Goal: Task Accomplishment & Management: Complete application form

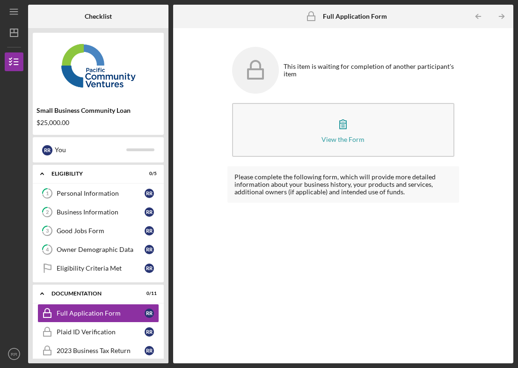
scroll to position [57, 0]
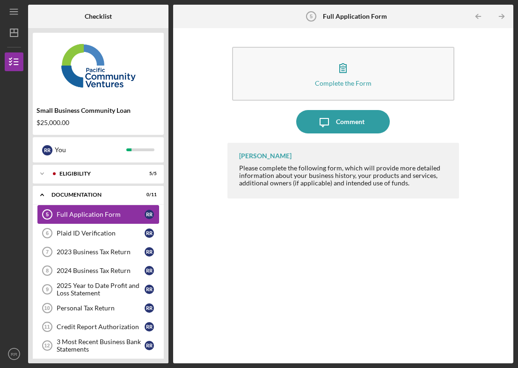
click at [89, 214] on div "Full Application Form" at bounding box center [101, 214] width 88 height 7
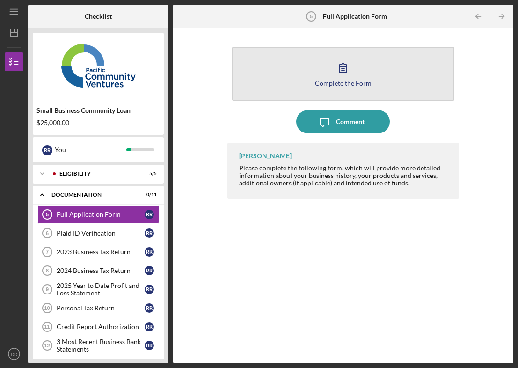
click at [338, 68] on icon "button" at bounding box center [342, 67] width 23 height 23
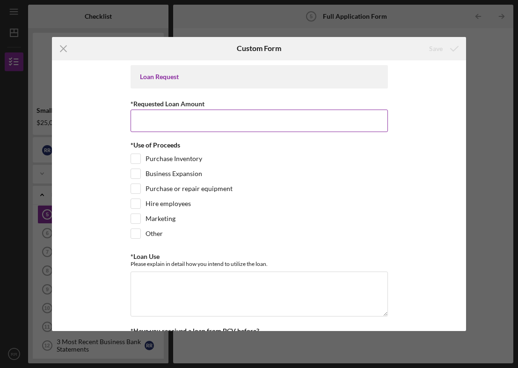
click at [169, 119] on input "*Requested Loan Amount" at bounding box center [259, 121] width 257 height 22
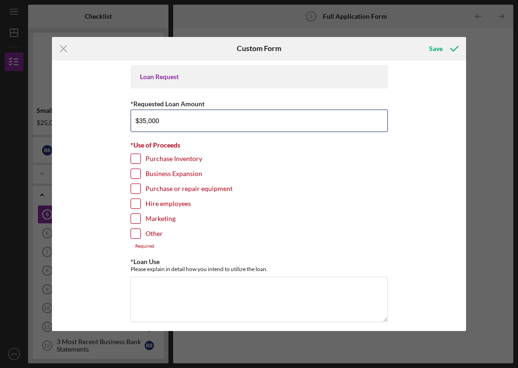
type input "$35,000"
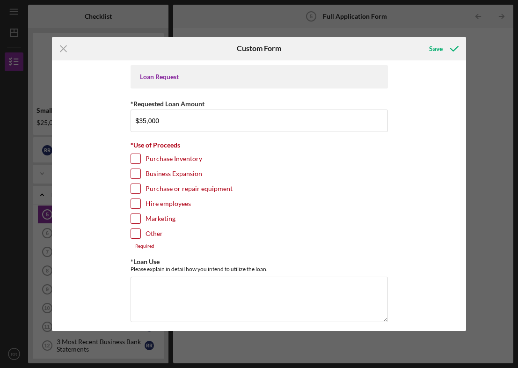
click at [138, 220] on input "Marketing" at bounding box center [135, 218] width 9 height 9
checkbox input "true"
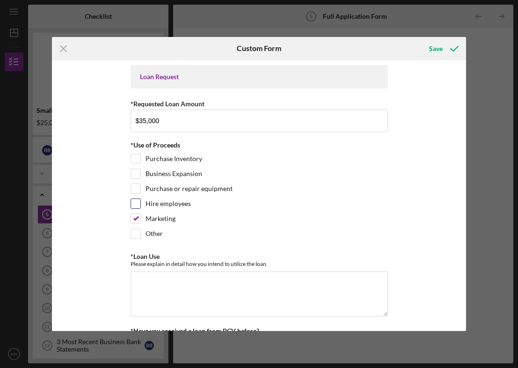
click at [138, 206] on input "Hire employees" at bounding box center [135, 203] width 9 height 9
checkbox input "true"
click at [136, 175] on input "Business Expansion" at bounding box center [135, 173] width 9 height 9
checkbox input "true"
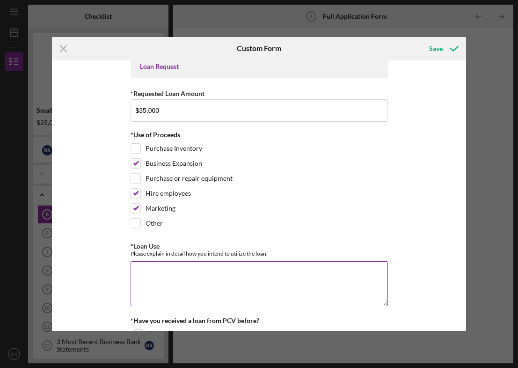
click at [162, 272] on textarea "*Loan Use" at bounding box center [259, 283] width 257 height 45
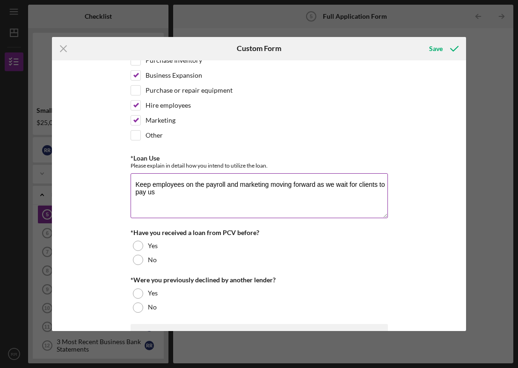
scroll to position [102, 0]
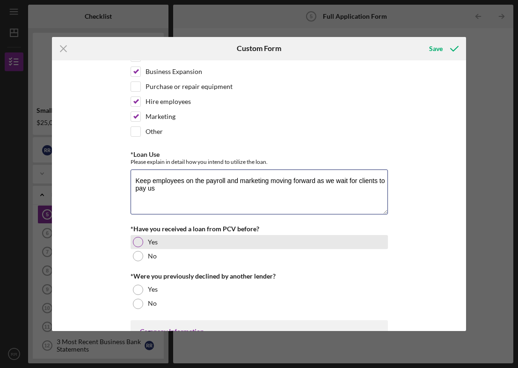
type textarea "Keep employees on the payroll and marketing moving forward as we wait for clien…"
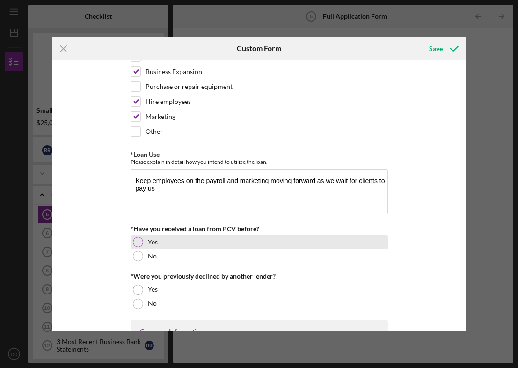
click at [136, 243] on div at bounding box center [138, 242] width 10 height 10
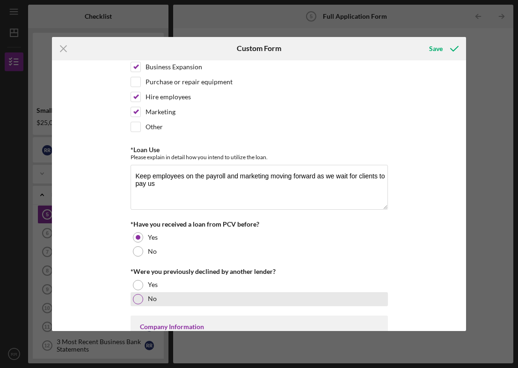
click at [137, 294] on div at bounding box center [138, 299] width 10 height 10
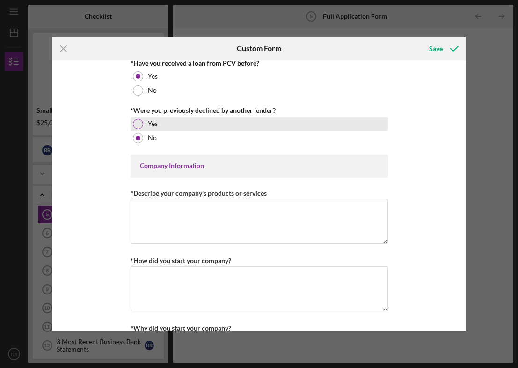
scroll to position [269, 0]
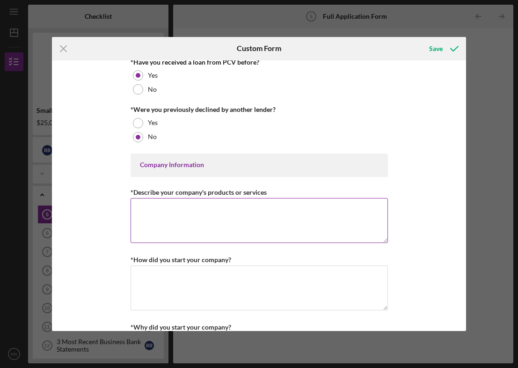
click at [167, 223] on textarea "*Describe your company's products or services" at bounding box center [259, 220] width 257 height 45
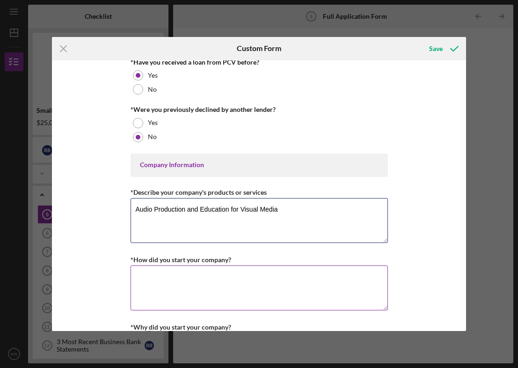
type textarea "Audio Production and Education for Visual Media"
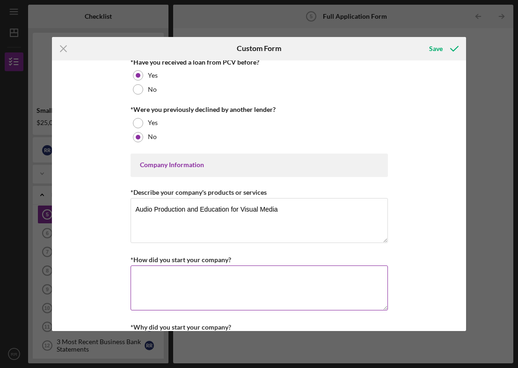
click at [144, 275] on textarea "*How did you start your company?" at bounding box center [259, 287] width 257 height 45
type textarea "a"
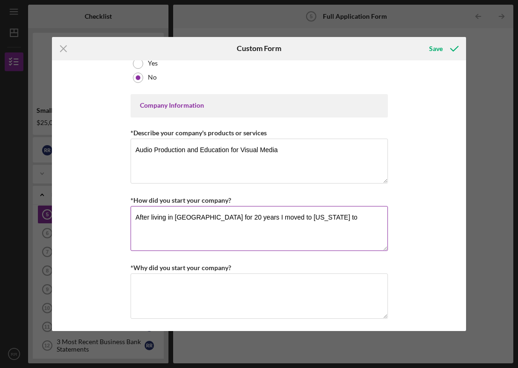
scroll to position [330, 0]
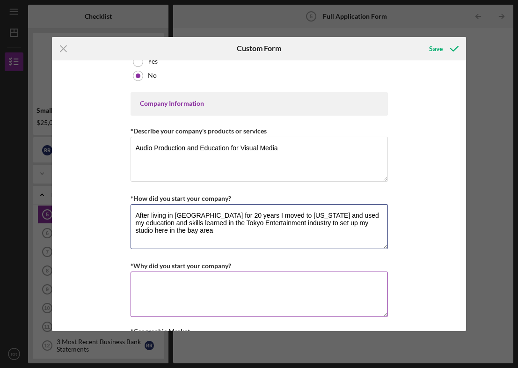
type textarea "After living in [GEOGRAPHIC_DATA] for 20 years I moved to [US_STATE] and used m…"
click at [164, 285] on textarea "*Why did you start your company?" at bounding box center [259, 294] width 257 height 45
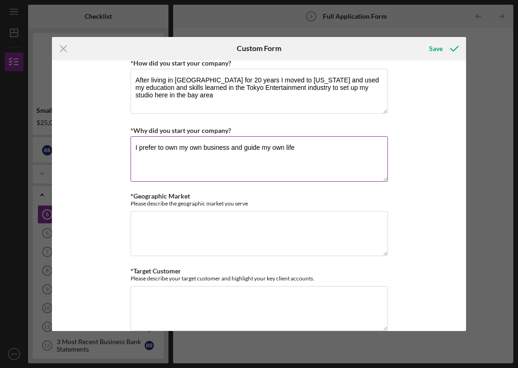
scroll to position [468, 0]
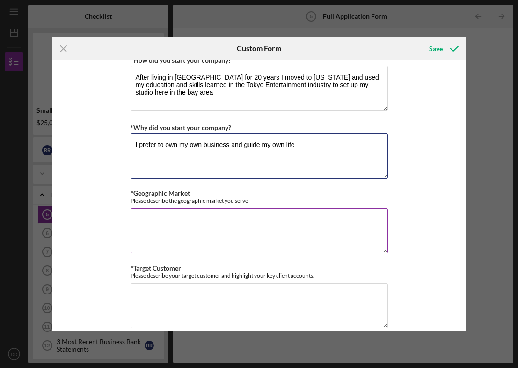
type textarea "I prefer to own my own business and guide my own life"
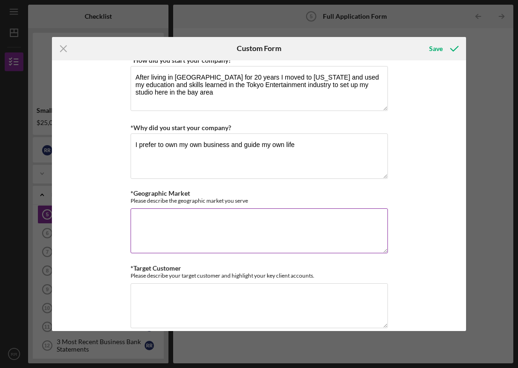
click at [163, 222] on textarea "*Geographic Market" at bounding box center [259, 230] width 257 height 45
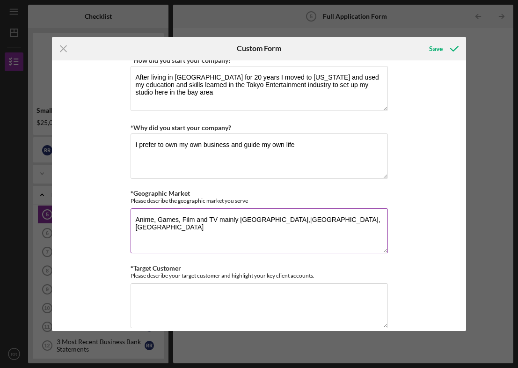
click at [239, 215] on textarea "Anime, Games, Film and TV mainly [GEOGRAPHIC_DATA],[GEOGRAPHIC_DATA], [GEOGRAPH…" at bounding box center [259, 230] width 257 height 45
click at [332, 213] on textarea "Anime, Games, Film and TV mainly clients from [GEOGRAPHIC_DATA],[GEOGRAPHIC_DAT…" at bounding box center [259, 230] width 257 height 45
click at [333, 217] on textarea "Anime, Games, Film and TV mainly clients from [GEOGRAPHIC_DATA],[GEOGRAPHIC_DAT…" at bounding box center [259, 230] width 257 height 45
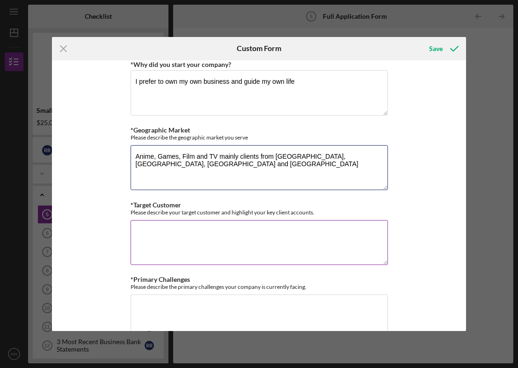
scroll to position [534, 0]
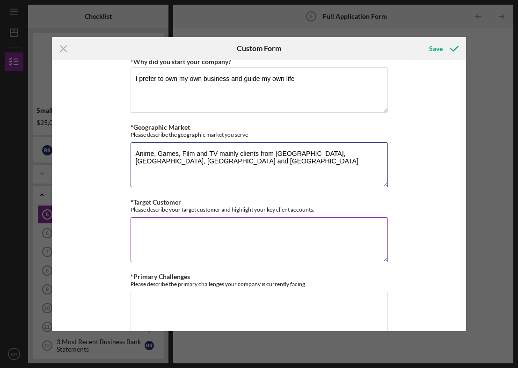
type textarea "Anime, Games, Film and TV mainly clients from [GEOGRAPHIC_DATA],[GEOGRAPHIC_DAT…"
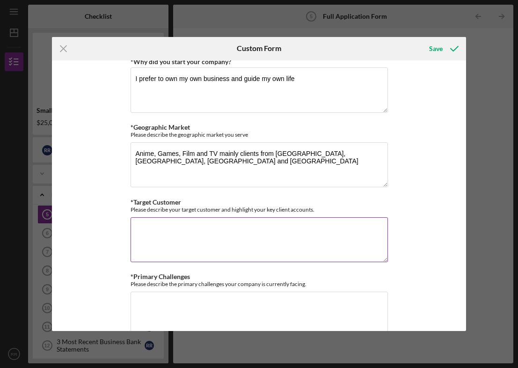
click at [184, 226] on textarea "*Target Customer" at bounding box center [259, 239] width 257 height 45
type textarea "T"
click at [173, 230] on textarea "Production companies, directors, voice actors and lovers of all things [PERSON_…" at bounding box center [259, 239] width 257 height 45
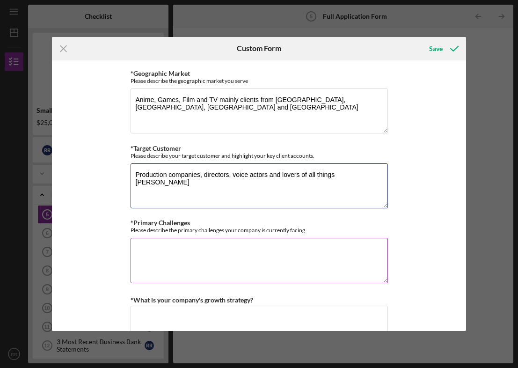
scroll to position [589, 0]
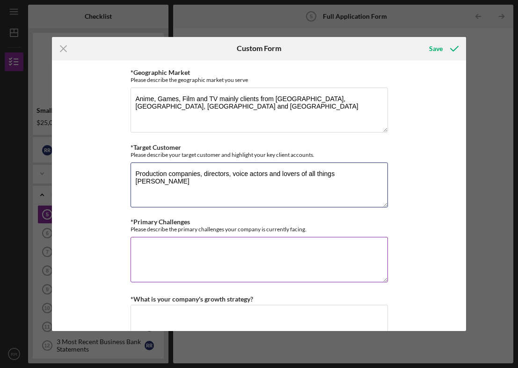
type textarea "Production companies, directors, voice actors and lovers of all things [PERSON_…"
click at [171, 249] on textarea "*Primary Challenges" at bounding box center [259, 259] width 257 height 45
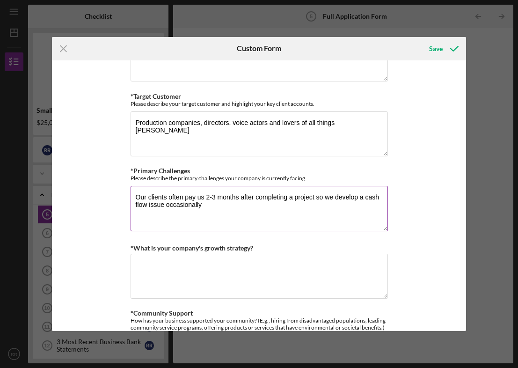
scroll to position [647, 0]
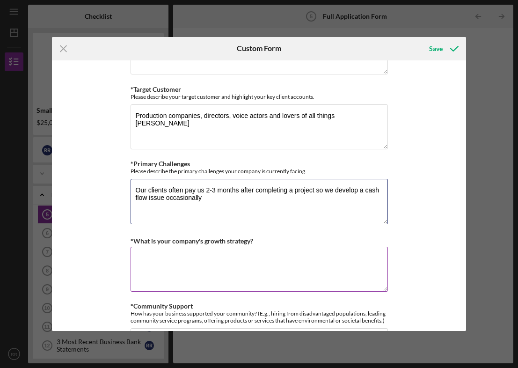
type textarea "Our clients often pay us 2-3 months after completing a project so we develop a …"
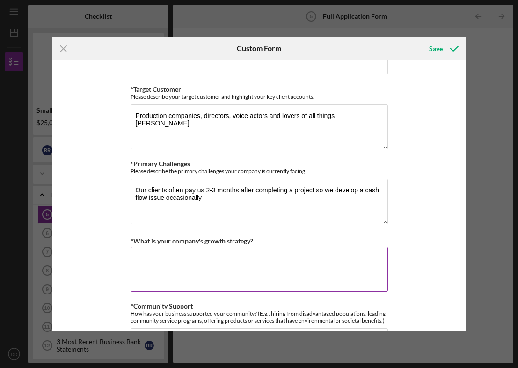
click at [172, 259] on textarea "*What is your company's growth strategy?" at bounding box center [259, 269] width 257 height 45
click at [137, 254] on textarea "focus on marketing as we have decent revenu" at bounding box center [259, 269] width 257 height 45
click at [272, 259] on textarea "Focus on marketing as we have decent revenu" at bounding box center [259, 269] width 257 height 45
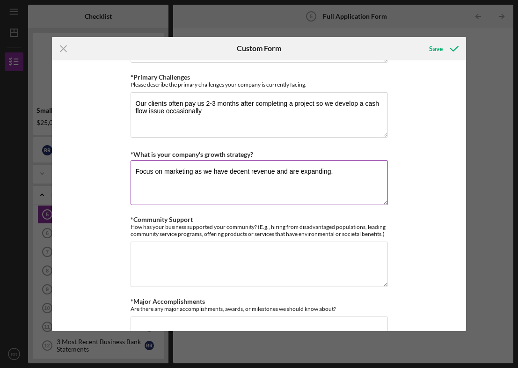
scroll to position [739, 0]
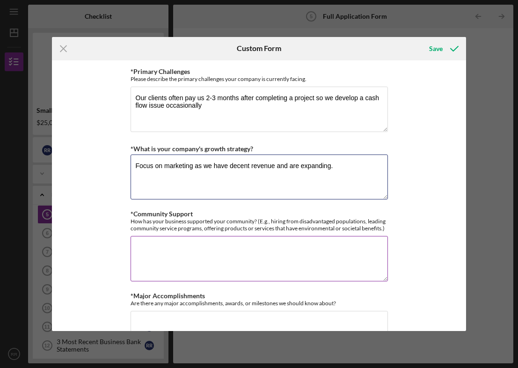
type textarea "Focus on marketing as we have decent revenue and are expanding."
click at [164, 240] on textarea "*Community Support" at bounding box center [259, 258] width 257 height 45
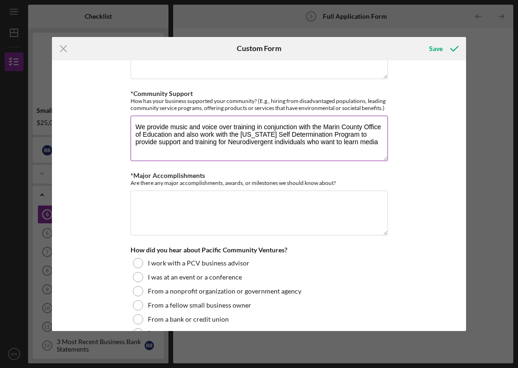
scroll to position [860, 0]
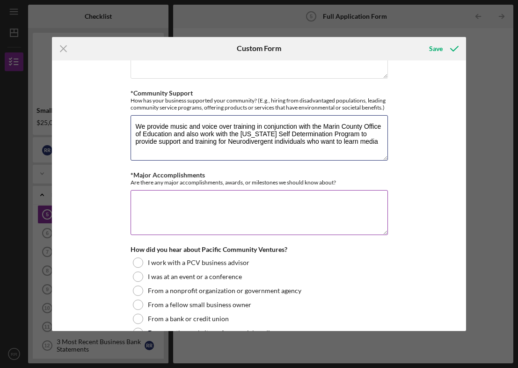
type textarea "We provide music and voice over training in conjunction with the Marin County O…"
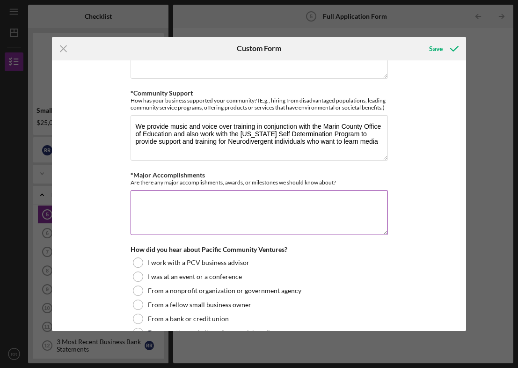
click at [218, 197] on textarea "*Major Accomplishments" at bounding box center [259, 212] width 257 height 45
type textarea "w"
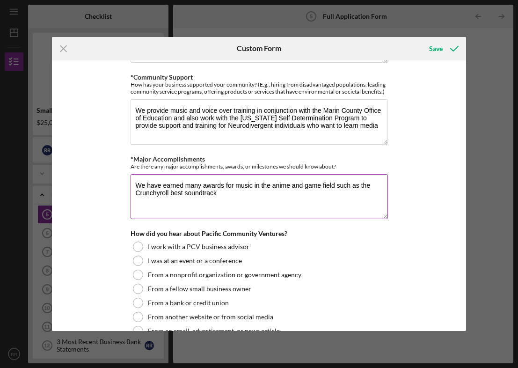
scroll to position [877, 0]
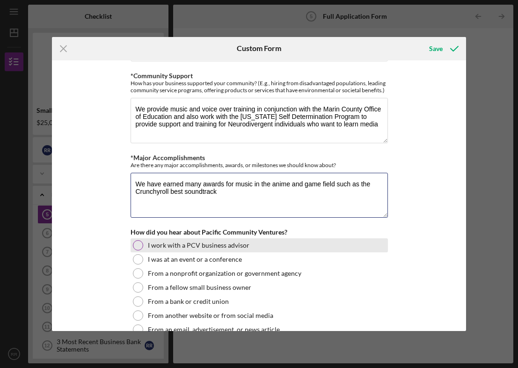
type textarea "We have earned many awards for music in the anime and game field such as the Cr…"
click at [136, 238] on div "I work with a PCV business advisor" at bounding box center [259, 245] width 257 height 14
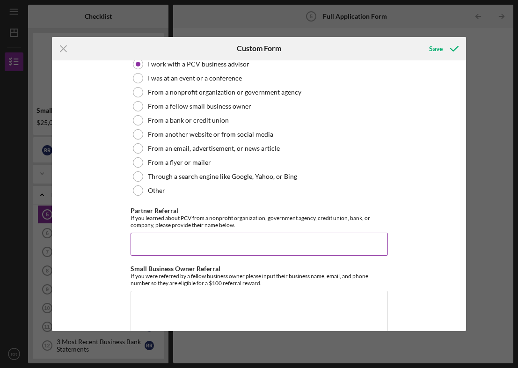
scroll to position [1059, 0]
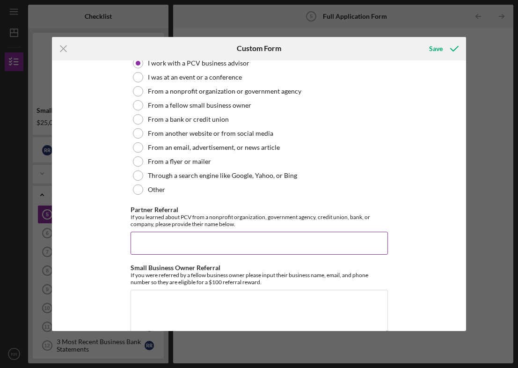
click at [184, 242] on input "Partner Referral" at bounding box center [259, 243] width 257 height 22
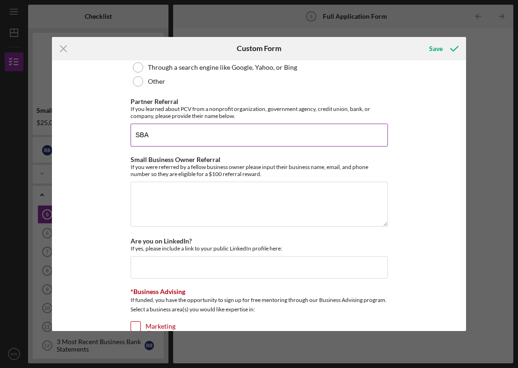
scroll to position [1172, 0]
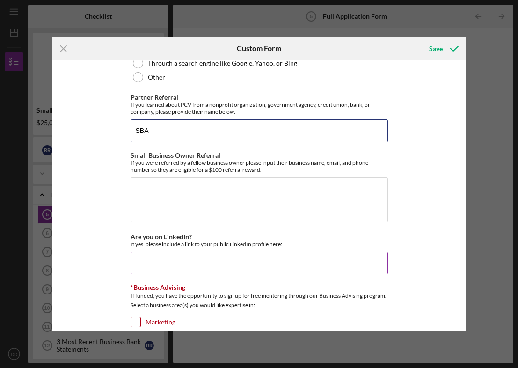
type input "SBA"
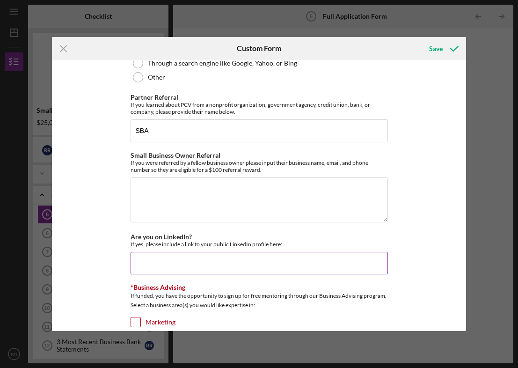
click at [147, 255] on input "Are you on LinkedIn?" at bounding box center [259, 263] width 257 height 22
type input "yes"
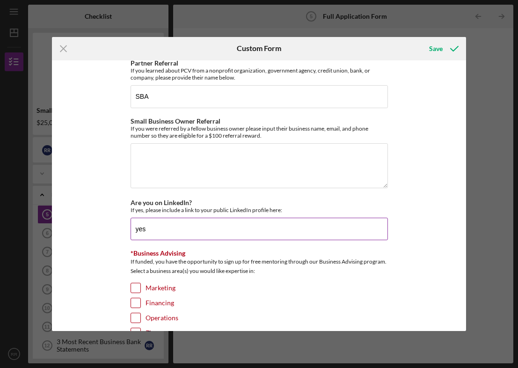
scroll to position [1207, 0]
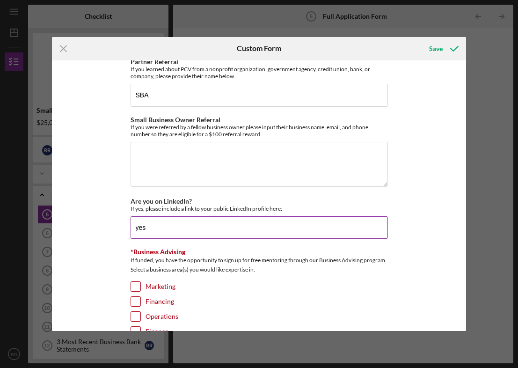
drag, startPoint x: 153, startPoint y: 225, endPoint x: 130, endPoint y: 223, distance: 23.0
click at [133, 223] on input "yes" at bounding box center [259, 227] width 257 height 22
paste input "[URL][DOMAIN_NAME]"
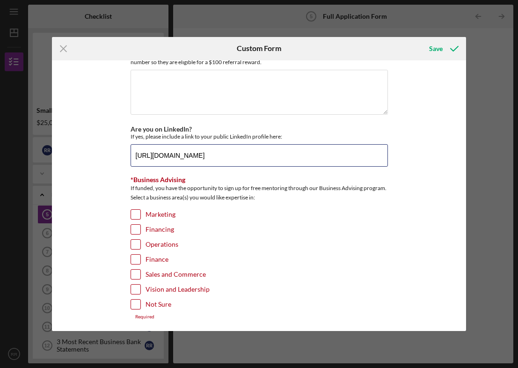
type input "[URL][DOMAIN_NAME]"
click at [132, 211] on input "Marketing" at bounding box center [135, 214] width 9 height 9
checkbox input "true"
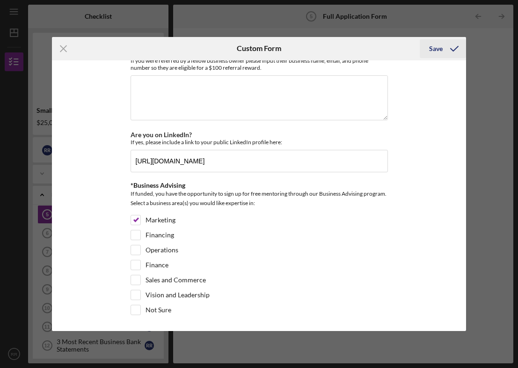
click at [433, 50] on div "Save" at bounding box center [436, 48] width 14 height 19
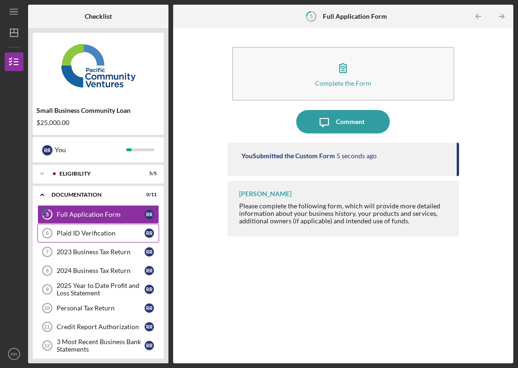
click at [83, 232] on div "Plaid ID Verification" at bounding box center [101, 232] width 88 height 7
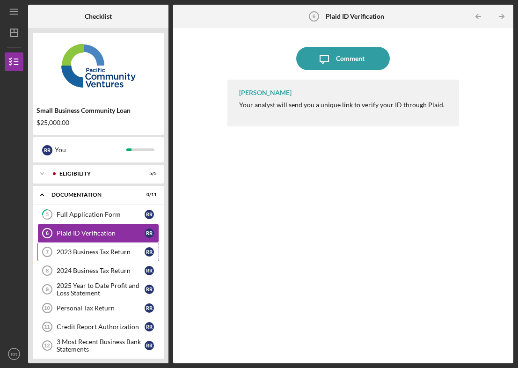
click at [75, 247] on link "2023 Business Tax Return 7 2023 Business Tax Return R R" at bounding box center [98, 252] width 122 height 19
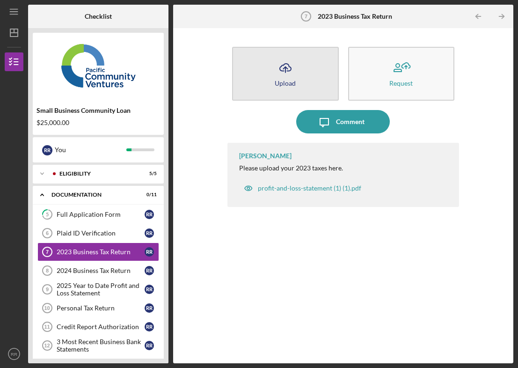
click at [280, 71] on icon "Icon/Upload" at bounding box center [285, 67] width 23 height 23
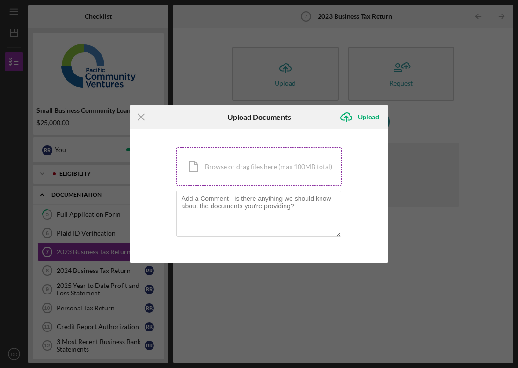
click at [213, 174] on div "Icon/Document Browse or drag files here (max 100MB total) Tap to choose files o…" at bounding box center [260, 166] width 166 height 38
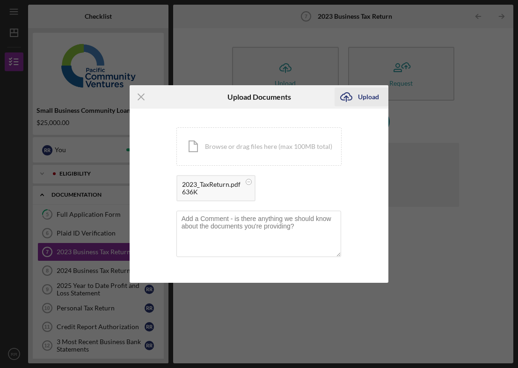
click at [363, 97] on div "Upload" at bounding box center [368, 97] width 21 height 19
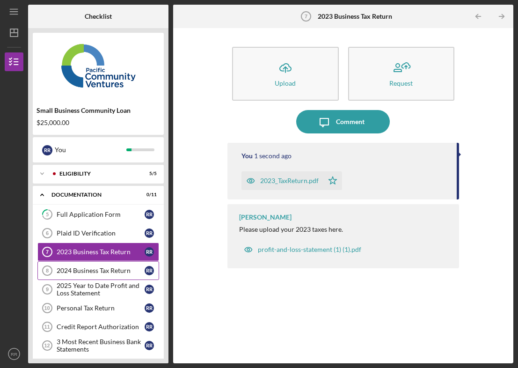
click at [104, 272] on div "2024 Business Tax Return" at bounding box center [101, 270] width 88 height 7
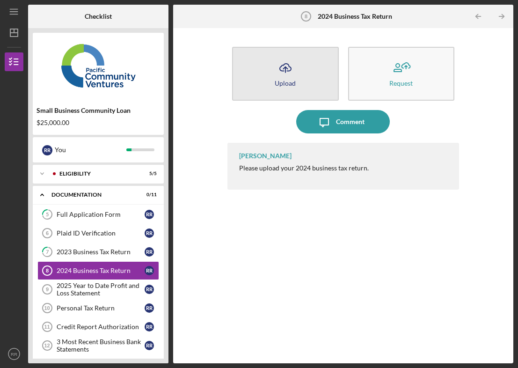
click at [288, 75] on icon "Icon/Upload" at bounding box center [285, 67] width 23 height 23
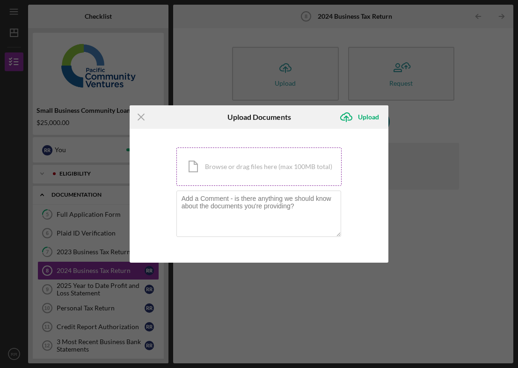
click at [221, 169] on div "Icon/Document Browse or drag files here (max 100MB total) Tap to choose files o…" at bounding box center [260, 166] width 166 height 38
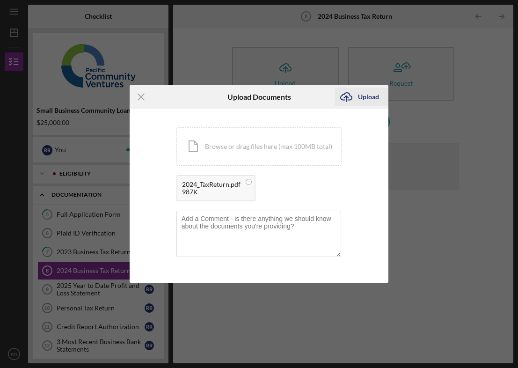
click at [360, 95] on div "Upload" at bounding box center [368, 97] width 21 height 19
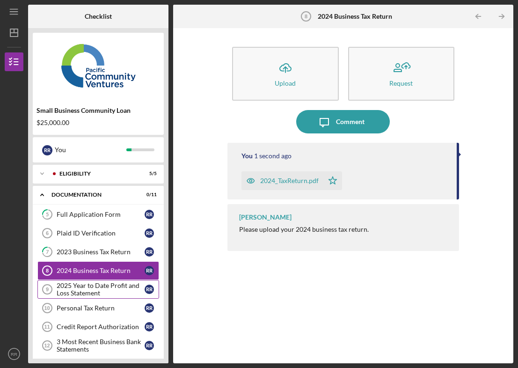
click at [97, 285] on div "2025 Year to Date Profit and Loss Statement" at bounding box center [101, 289] width 88 height 15
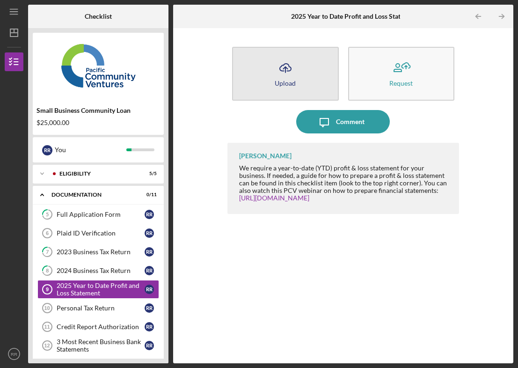
click at [293, 81] on div "Upload" at bounding box center [285, 83] width 21 height 7
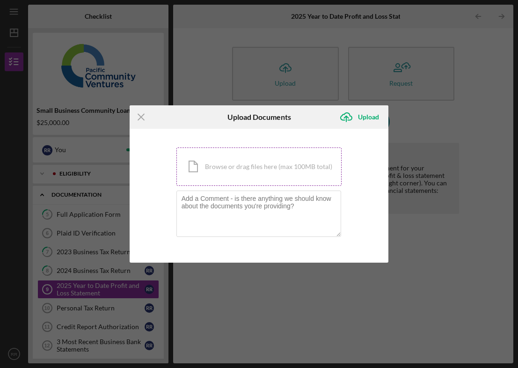
click at [244, 169] on div "Icon/Document Browse or drag files here (max 100MB total) Tap to choose files o…" at bounding box center [260, 166] width 166 height 38
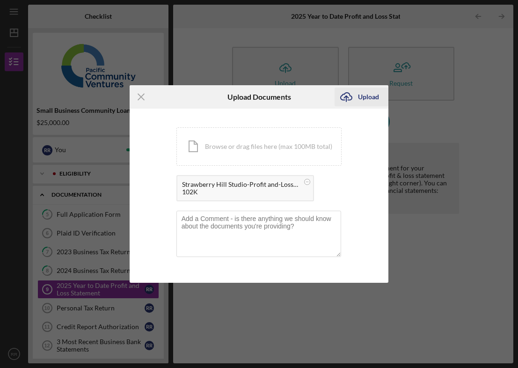
click at [361, 98] on div "Upload" at bounding box center [368, 97] width 21 height 19
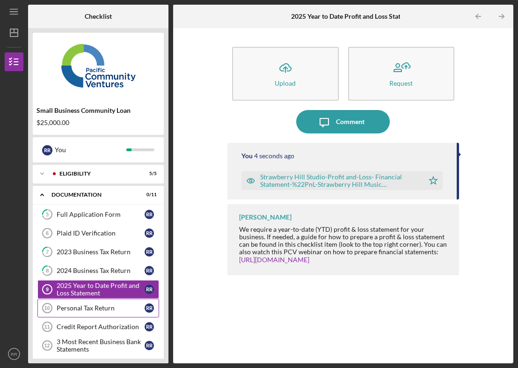
click at [110, 304] on link "Personal Tax Return 10 Personal Tax Return R R" at bounding box center [98, 308] width 122 height 19
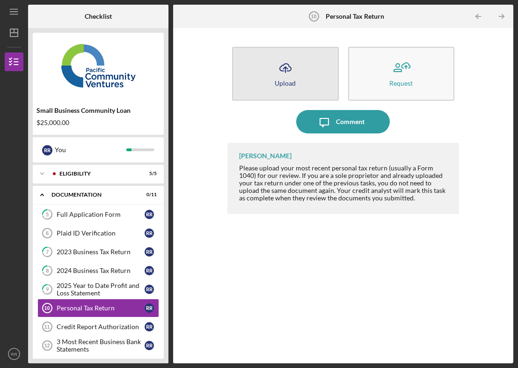
click at [287, 74] on icon "Icon/Upload" at bounding box center [285, 67] width 23 height 23
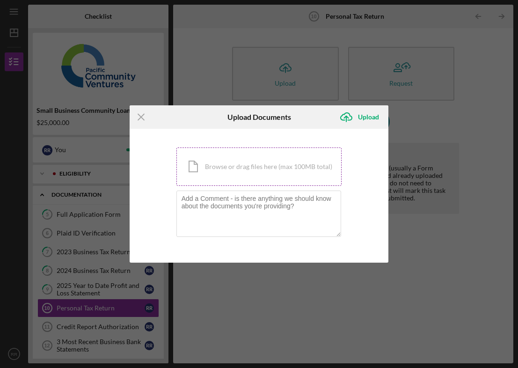
click at [221, 159] on div "Icon/Document Browse or drag files here (max 100MB total) Tap to choose files o…" at bounding box center [260, 166] width 166 height 38
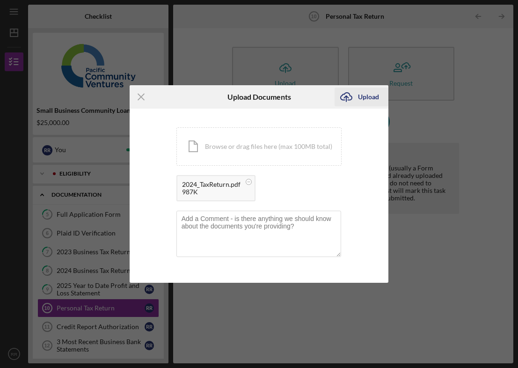
click at [367, 99] on div "Upload" at bounding box center [368, 97] width 21 height 19
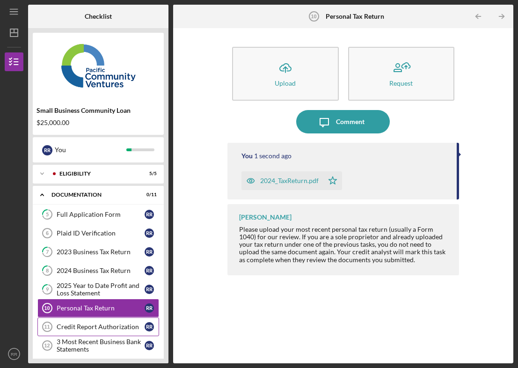
click at [76, 321] on link "Credit Report Authorization 11 Credit Report Authorization R R" at bounding box center [98, 326] width 122 height 19
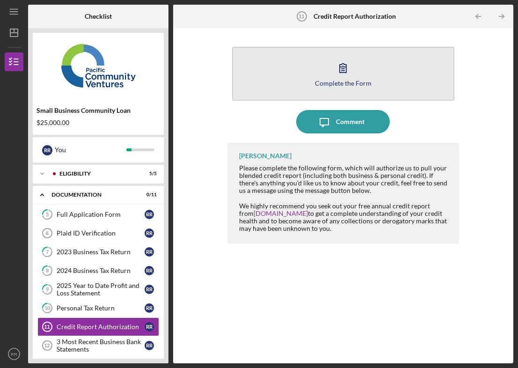
click at [345, 76] on icon "button" at bounding box center [342, 67] width 23 height 23
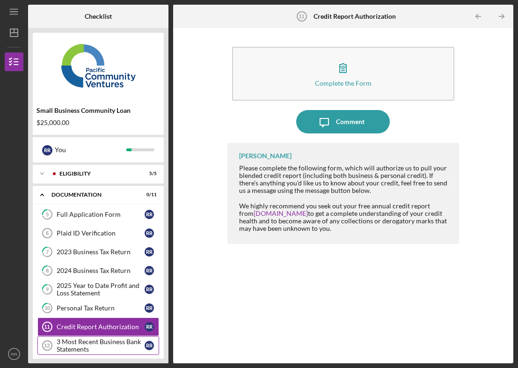
click at [78, 341] on div "3 Most Recent Business Bank Statements" at bounding box center [101, 345] width 88 height 15
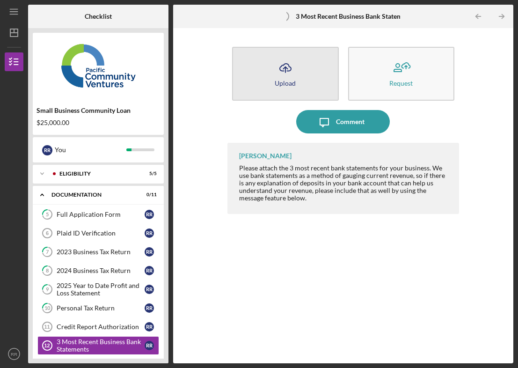
click at [298, 75] on button "Icon/Upload Upload" at bounding box center [285, 74] width 106 height 54
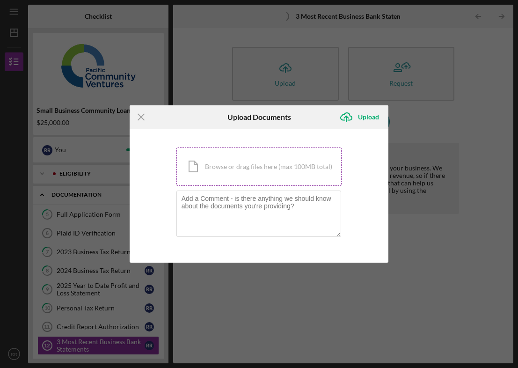
click at [234, 169] on div "Icon/Document Browse or drag files here (max 100MB total) Tap to choose files o…" at bounding box center [260, 166] width 166 height 38
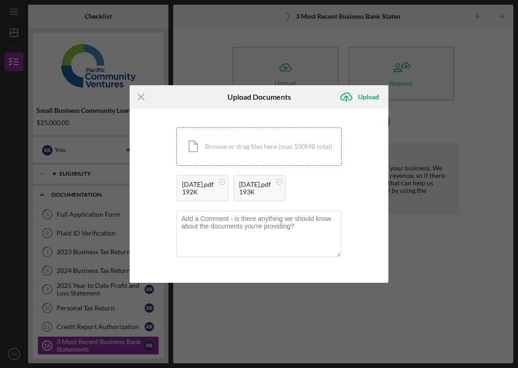
click at [238, 153] on div "Icon/Document Browse or drag files here (max 100MB total) Tap to choose files o…" at bounding box center [260, 146] width 166 height 38
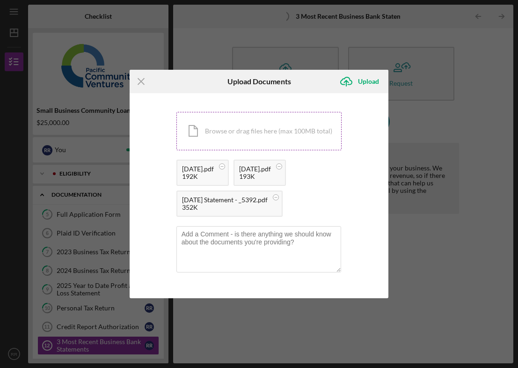
click at [225, 130] on div "Icon/Document Browse or drag files here (max 100MB total) Tap to choose files o…" at bounding box center [260, 131] width 166 height 38
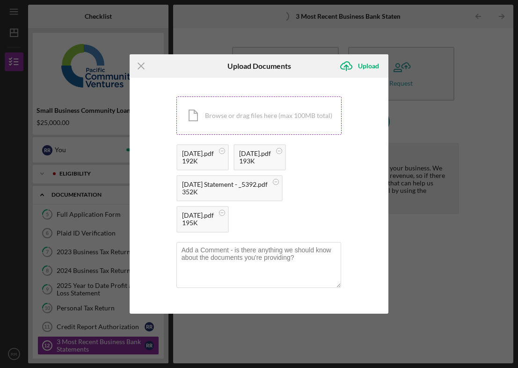
click at [224, 115] on div "Icon/Document Browse or drag files here (max 100MB total) Tap to choose files o…" at bounding box center [260, 115] width 166 height 38
click at [220, 150] on circle at bounding box center [222, 151] width 6 height 6
click at [223, 149] on circle at bounding box center [222, 151] width 6 height 6
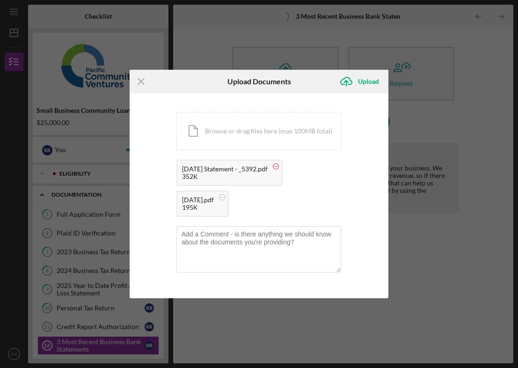
click at [279, 166] on circle at bounding box center [276, 167] width 6 height 6
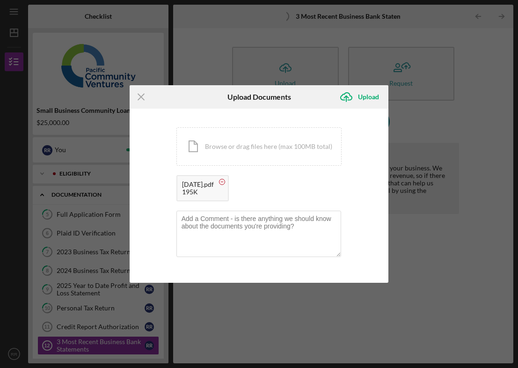
click at [225, 179] on circle at bounding box center [222, 182] width 6 height 6
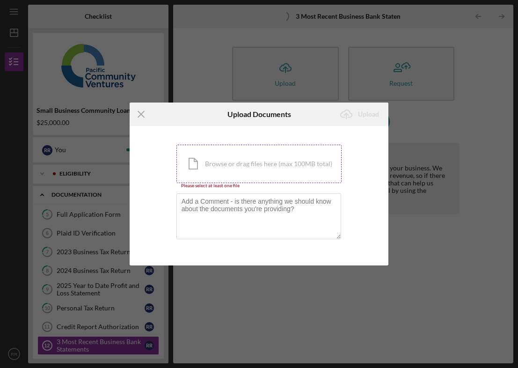
click at [223, 164] on div "Icon/Document Browse or drag files here (max 100MB total) Tap to choose files o…" at bounding box center [260, 164] width 166 height 38
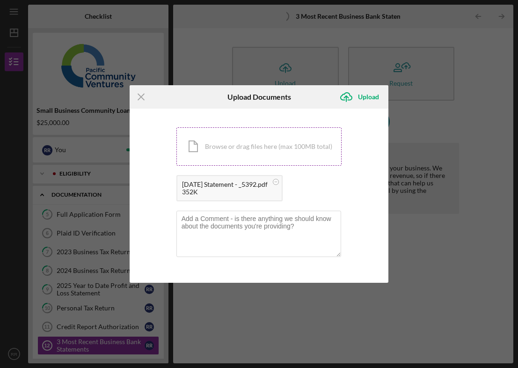
click at [251, 156] on div "Icon/Document Browse or drag files here (max 100MB total) Tap to choose files o…" at bounding box center [260, 146] width 166 height 38
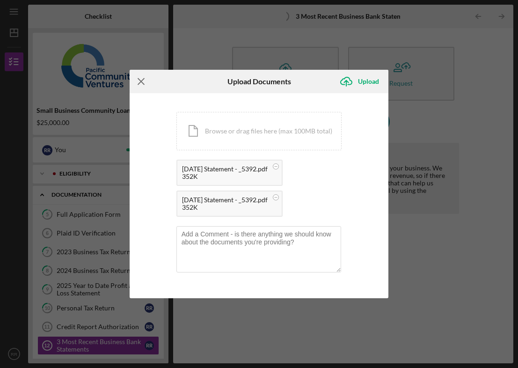
click at [144, 81] on icon "Icon/Menu Close" at bounding box center [141, 81] width 23 height 23
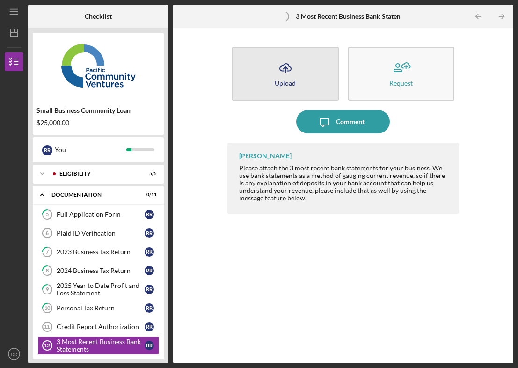
click at [296, 74] on icon "Icon/Upload" at bounding box center [285, 67] width 23 height 23
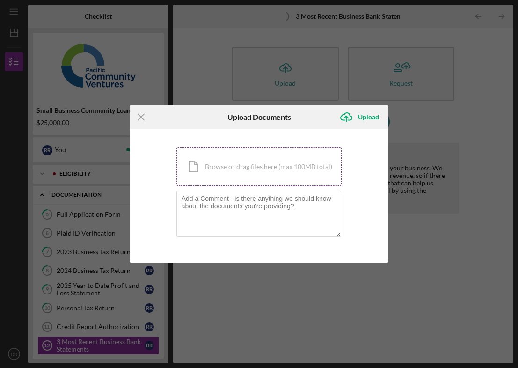
click at [232, 167] on div "Icon/Document Browse or drag files here (max 100MB total) Tap to choose files o…" at bounding box center [260, 166] width 166 height 38
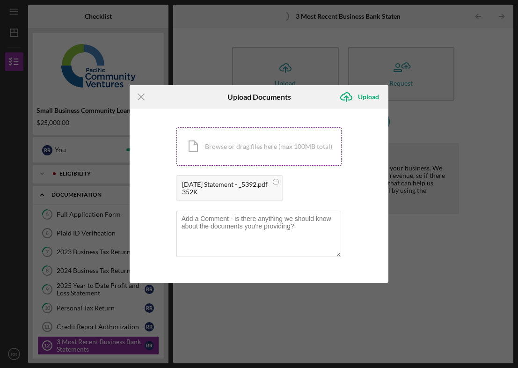
click at [224, 149] on div "Icon/Document Browse or drag files here (max 100MB total) Tap to choose files o…" at bounding box center [260, 146] width 166 height 38
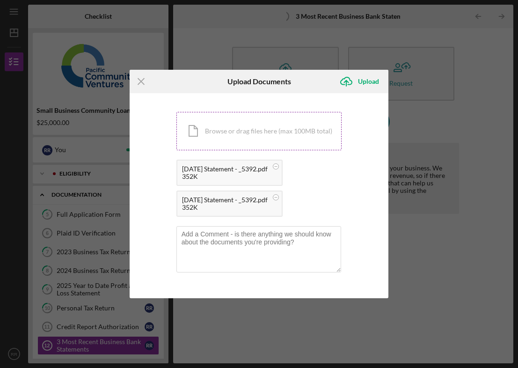
click at [244, 134] on div "Icon/Document Browse or drag files here (max 100MB total) Tap to choose files o…" at bounding box center [260, 131] width 166 height 38
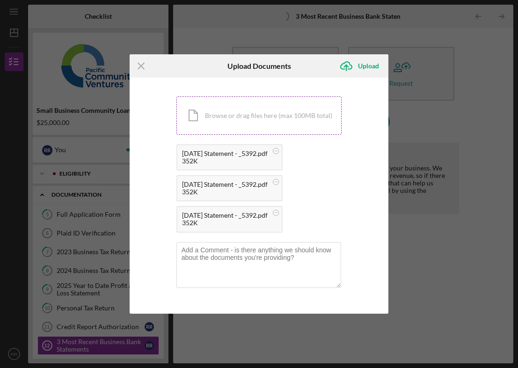
click at [251, 123] on div "Icon/Document Browse or drag files here (max 100MB total) Tap to choose files o…" at bounding box center [260, 115] width 166 height 38
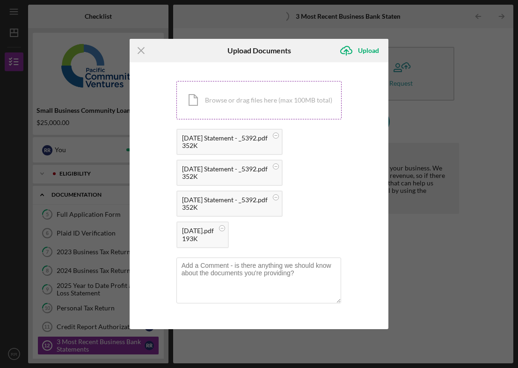
click at [224, 112] on div "Icon/Document Browse or drag files here (max 100MB total) Tap to choose files o…" at bounding box center [260, 100] width 166 height 38
click at [224, 101] on div "Icon/Document Browse or drag files here (max 100MB total) Tap to choose files o…" at bounding box center [260, 100] width 166 height 38
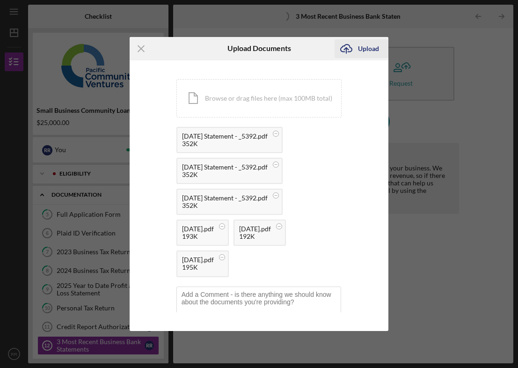
click at [362, 46] on div "Upload" at bounding box center [368, 48] width 21 height 19
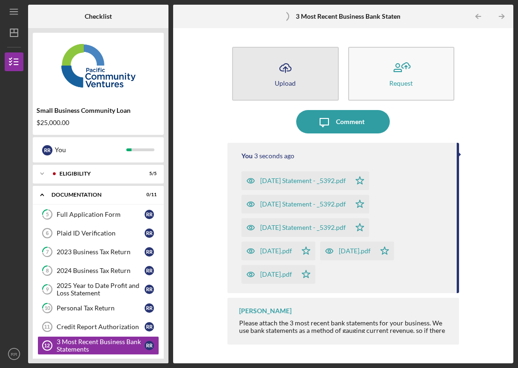
click at [289, 78] on icon "Icon/Upload" at bounding box center [285, 67] width 23 height 23
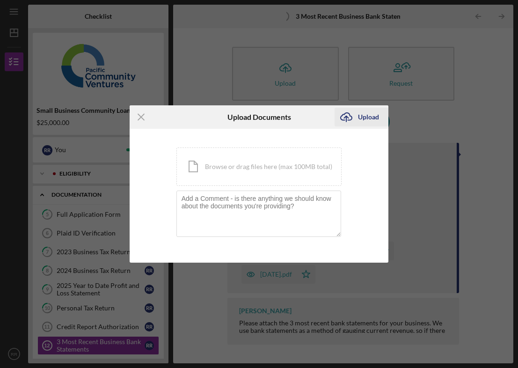
click at [374, 114] on div "Upload" at bounding box center [368, 117] width 21 height 19
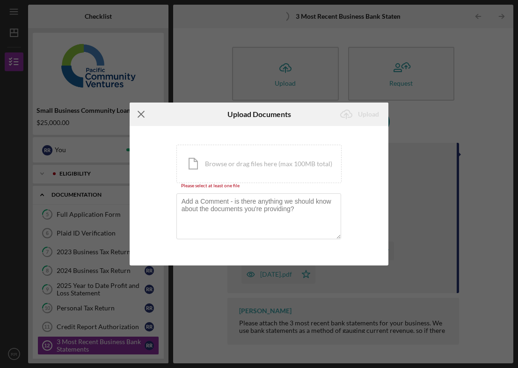
click at [139, 112] on line at bounding box center [141, 114] width 6 height 6
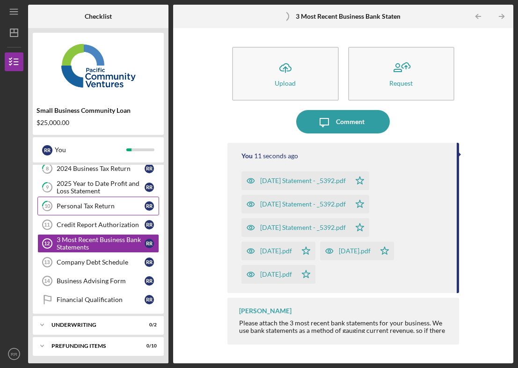
scroll to position [104, 0]
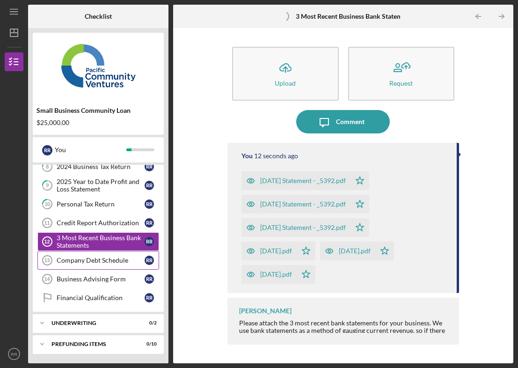
click at [107, 265] on link "Company Debt Schedule 13 Company Debt Schedule R R" at bounding box center [98, 260] width 122 height 19
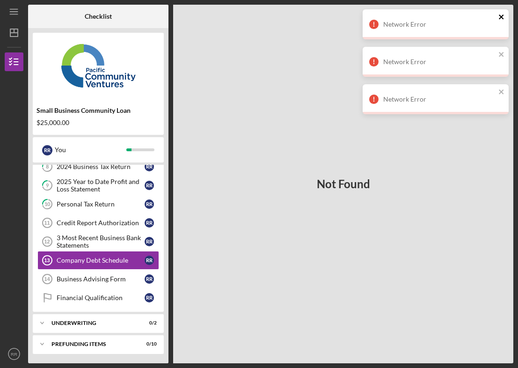
click at [499, 15] on icon "close" at bounding box center [502, 16] width 7 height 7
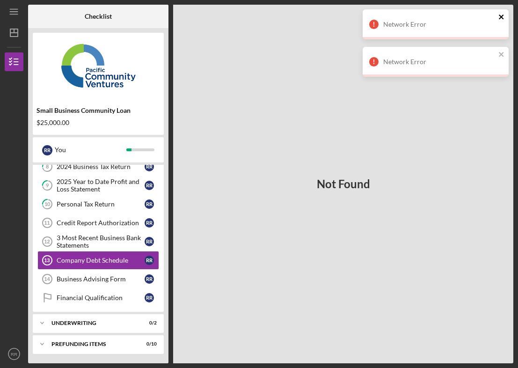
click at [499, 13] on icon "close" at bounding box center [502, 16] width 7 height 7
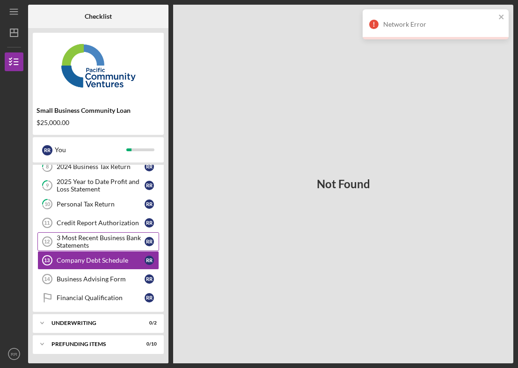
click at [77, 236] on div "3 Most Recent Business Bank Statements" at bounding box center [101, 241] width 88 height 15
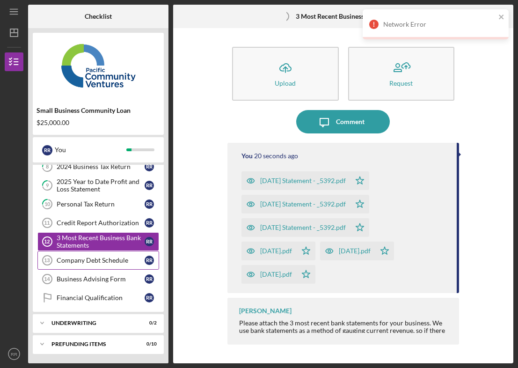
click at [73, 262] on div "Company Debt Schedule" at bounding box center [101, 260] width 88 height 7
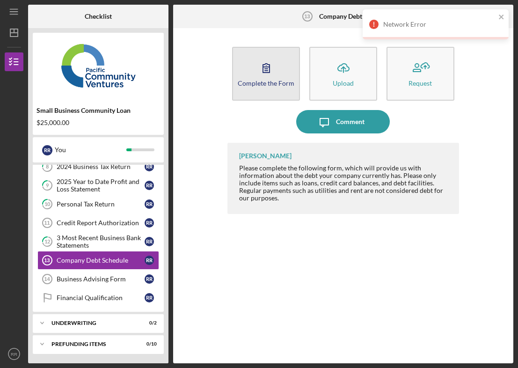
click at [263, 71] on icon "button" at bounding box center [266, 68] width 7 height 9
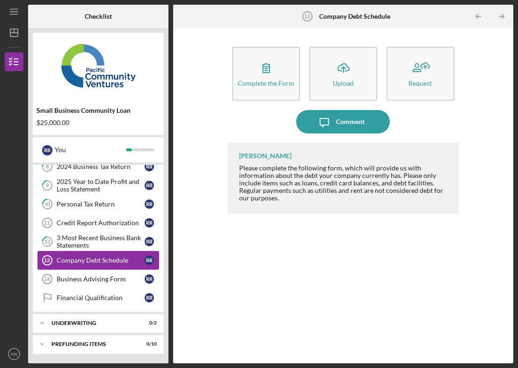
click at [104, 262] on div "Company Debt Schedule" at bounding box center [101, 260] width 88 height 7
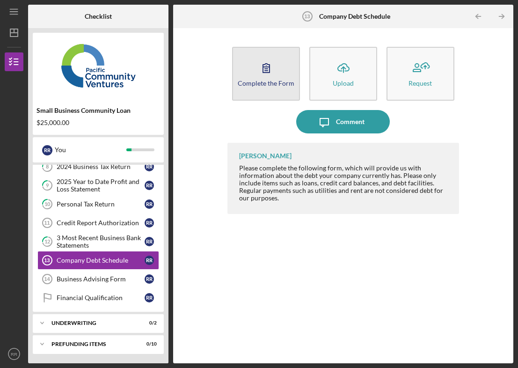
click at [297, 81] on button "Complete the Form Form" at bounding box center [266, 74] width 68 height 54
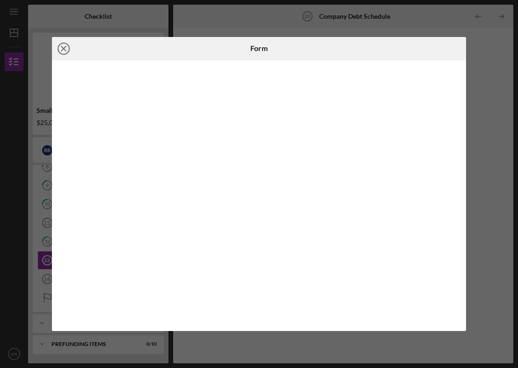
click at [64, 50] on icon "Icon/Close" at bounding box center [63, 48] width 23 height 23
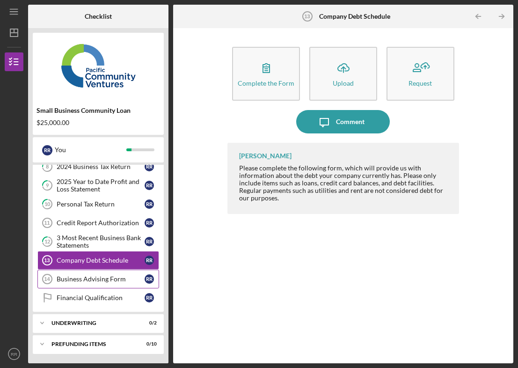
click at [102, 276] on div "Business Advising Form" at bounding box center [101, 278] width 88 height 7
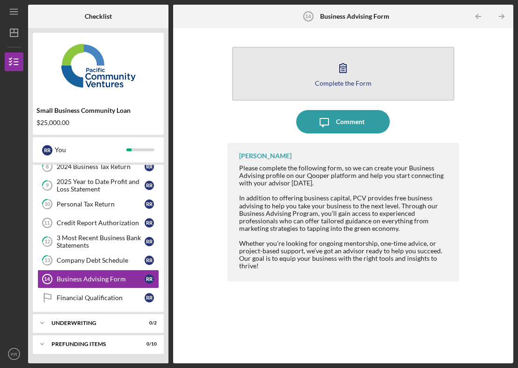
click at [356, 64] on button "Complete the Form Form" at bounding box center [343, 74] width 222 height 54
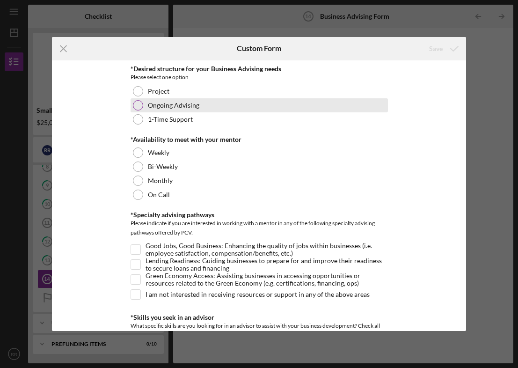
click at [138, 105] on div at bounding box center [138, 105] width 10 height 10
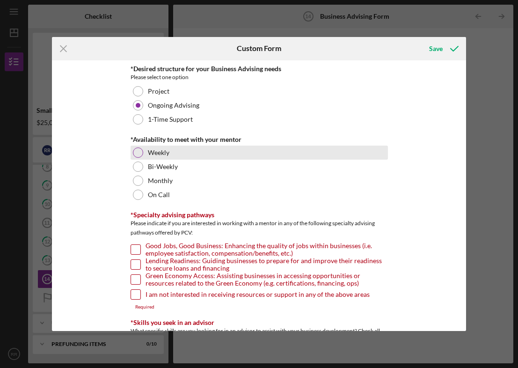
click at [137, 146] on div "Weekly" at bounding box center [259, 153] width 257 height 14
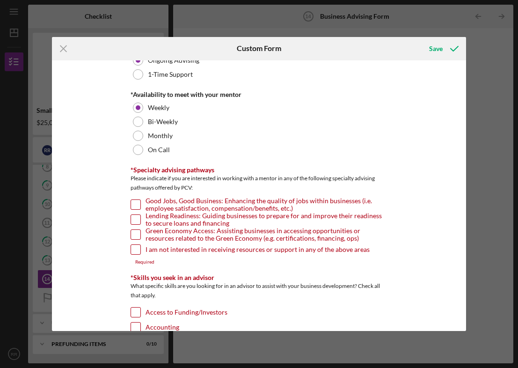
scroll to position [52, 0]
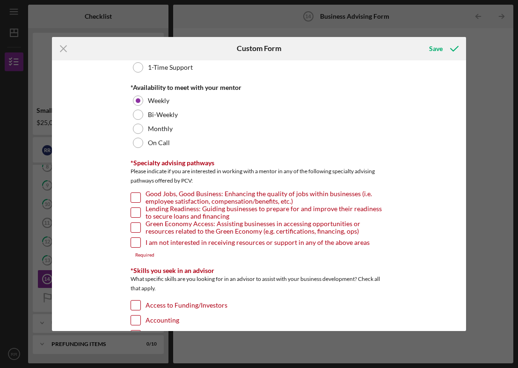
click at [133, 195] on input "Good Jobs, Good Business: Enhancing the quality of jobs within businesses (i.e.…" at bounding box center [135, 197] width 9 height 9
checkbox input "true"
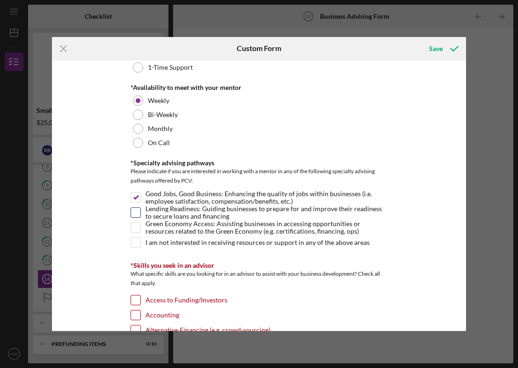
click at [134, 214] on input "Lending Readiness: Guiding businesses to prepare for and improve their readines…" at bounding box center [135, 212] width 9 height 9
checkbox input "true"
click at [134, 230] on input "Green Economy Access: Assisting businesses in accessing opportunities or resour…" at bounding box center [135, 227] width 9 height 9
checkbox input "true"
click at [135, 244] on input "I am not interested in receiving resources or support in any of the above areas" at bounding box center [135, 242] width 9 height 9
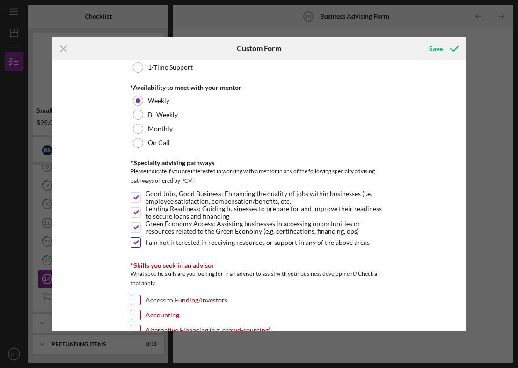
click at [139, 242] on div "I am not interested in receiving resources or support in any of the above areas" at bounding box center [259, 244] width 257 height 15
click at [137, 238] on input "I am not interested in receiving resources or support in any of the above areas" at bounding box center [135, 242] width 9 height 9
checkbox input "false"
click at [135, 212] on input "Lending Readiness: Guiding businesses to prepare for and improve their readines…" at bounding box center [135, 212] width 9 height 9
checkbox input "false"
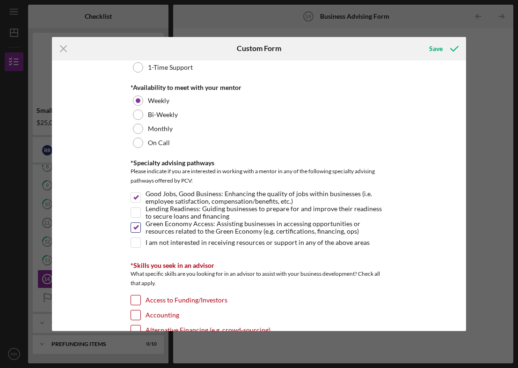
click at [133, 227] on input "Green Economy Access: Assisting businesses in accessing opportunities or resour…" at bounding box center [135, 227] width 9 height 9
checkbox input "false"
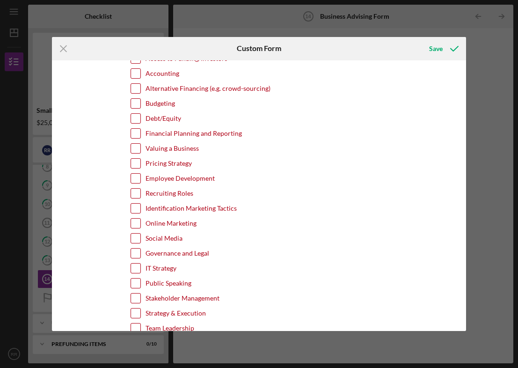
scroll to position [294, 0]
click at [136, 161] on input "Pricing Strategy" at bounding box center [135, 162] width 9 height 9
checkbox input "true"
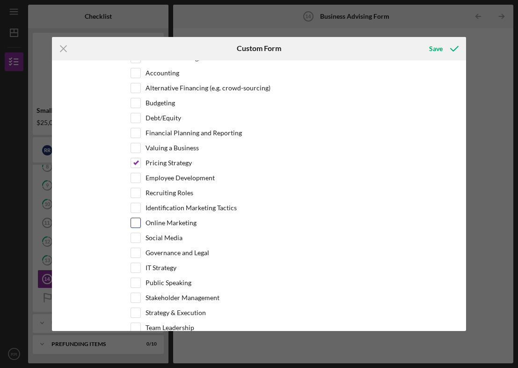
click at [135, 220] on input "Online Marketing" at bounding box center [135, 222] width 9 height 9
checkbox input "true"
click at [136, 235] on input "Social Media" at bounding box center [135, 237] width 9 height 9
checkbox input "true"
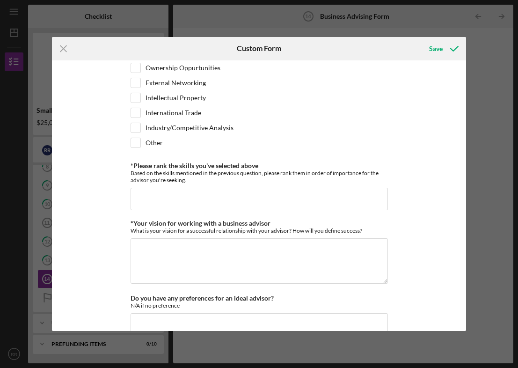
scroll to position [704, 0]
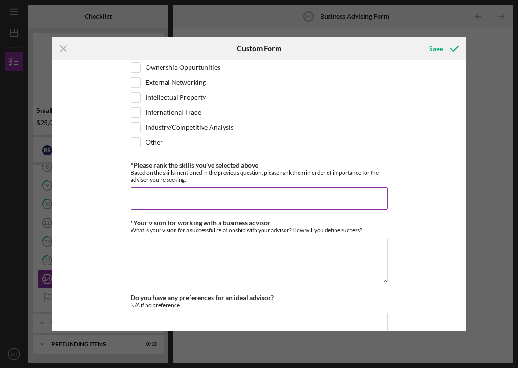
click at [167, 202] on input "*Please rank the skills you've selected above" at bounding box center [259, 198] width 257 height 22
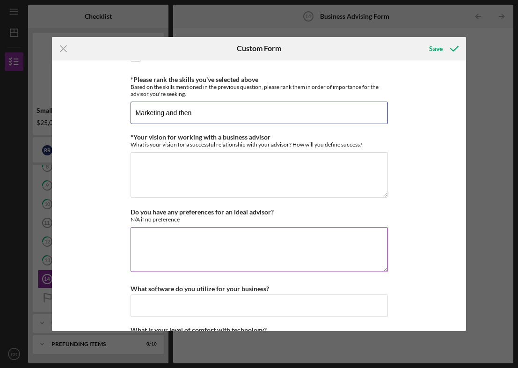
scroll to position [766, 0]
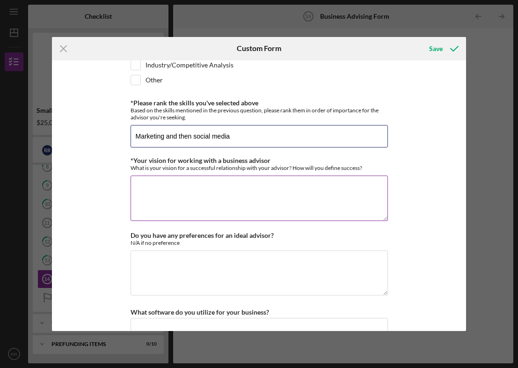
type input "Marketing and then social media"
click at [173, 183] on textarea "*Your vision for working with a business advisor" at bounding box center [259, 198] width 257 height 45
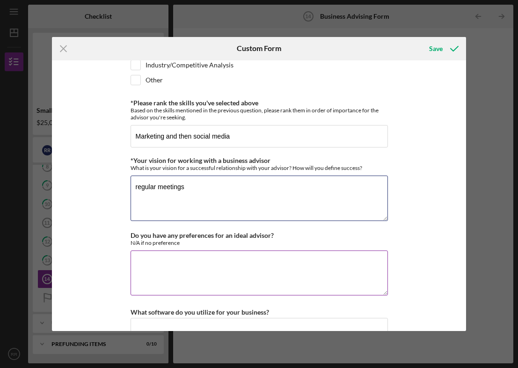
type textarea "regular meetings"
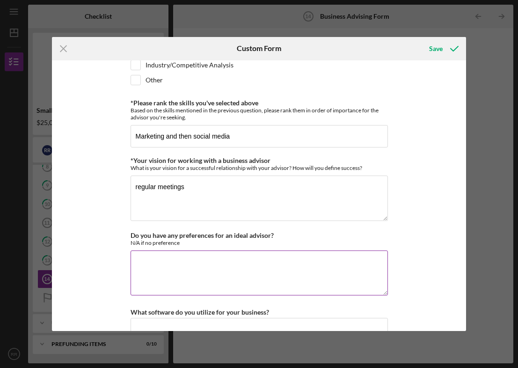
click at [169, 265] on textarea "Do you have any preferences for an ideal advisor?" at bounding box center [259, 272] width 257 height 45
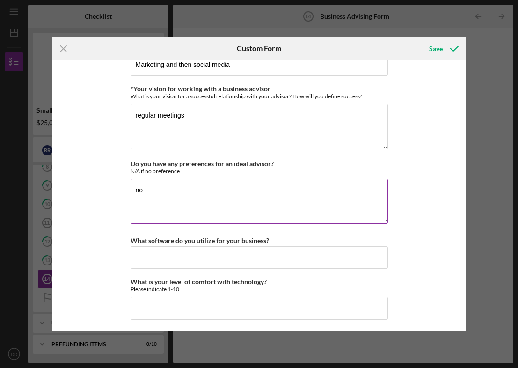
scroll to position [840, 0]
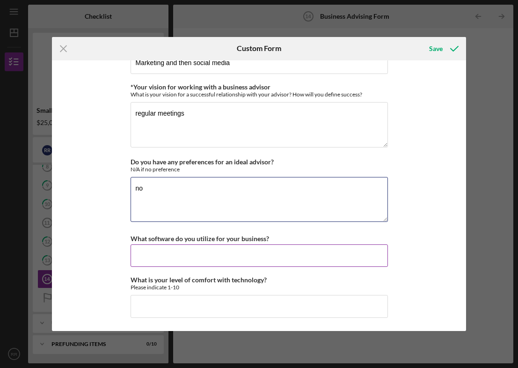
type textarea "no"
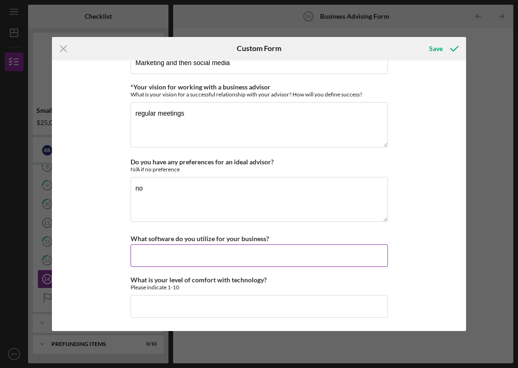
click at [154, 254] on input "What software do you utilize for your business?" at bounding box center [259, 255] width 257 height 22
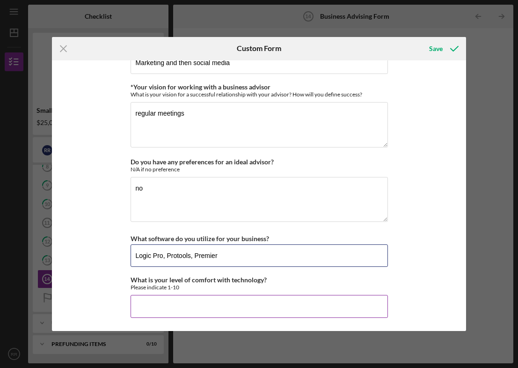
type input "Logic Pro, Protools, Premier"
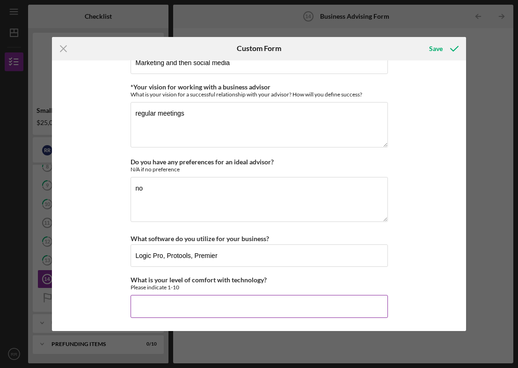
click at [138, 306] on input "What is your level of comfort with technology?" at bounding box center [259, 306] width 257 height 22
type input "9"
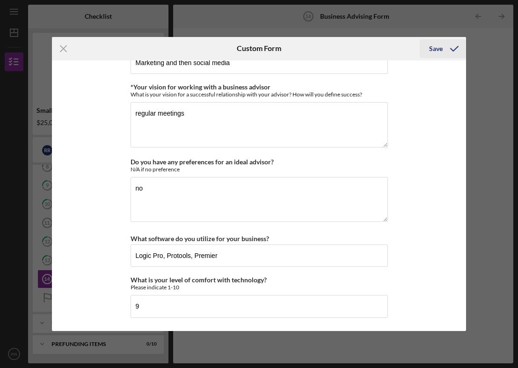
click at [439, 49] on div "Save" at bounding box center [436, 48] width 14 height 19
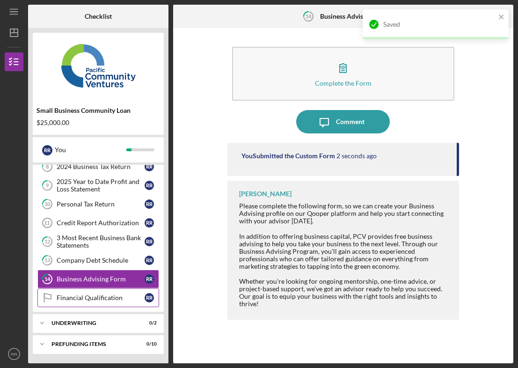
click at [78, 295] on div "Financial Qualification" at bounding box center [101, 297] width 88 height 7
